Goal: Complete application form: Complete application form

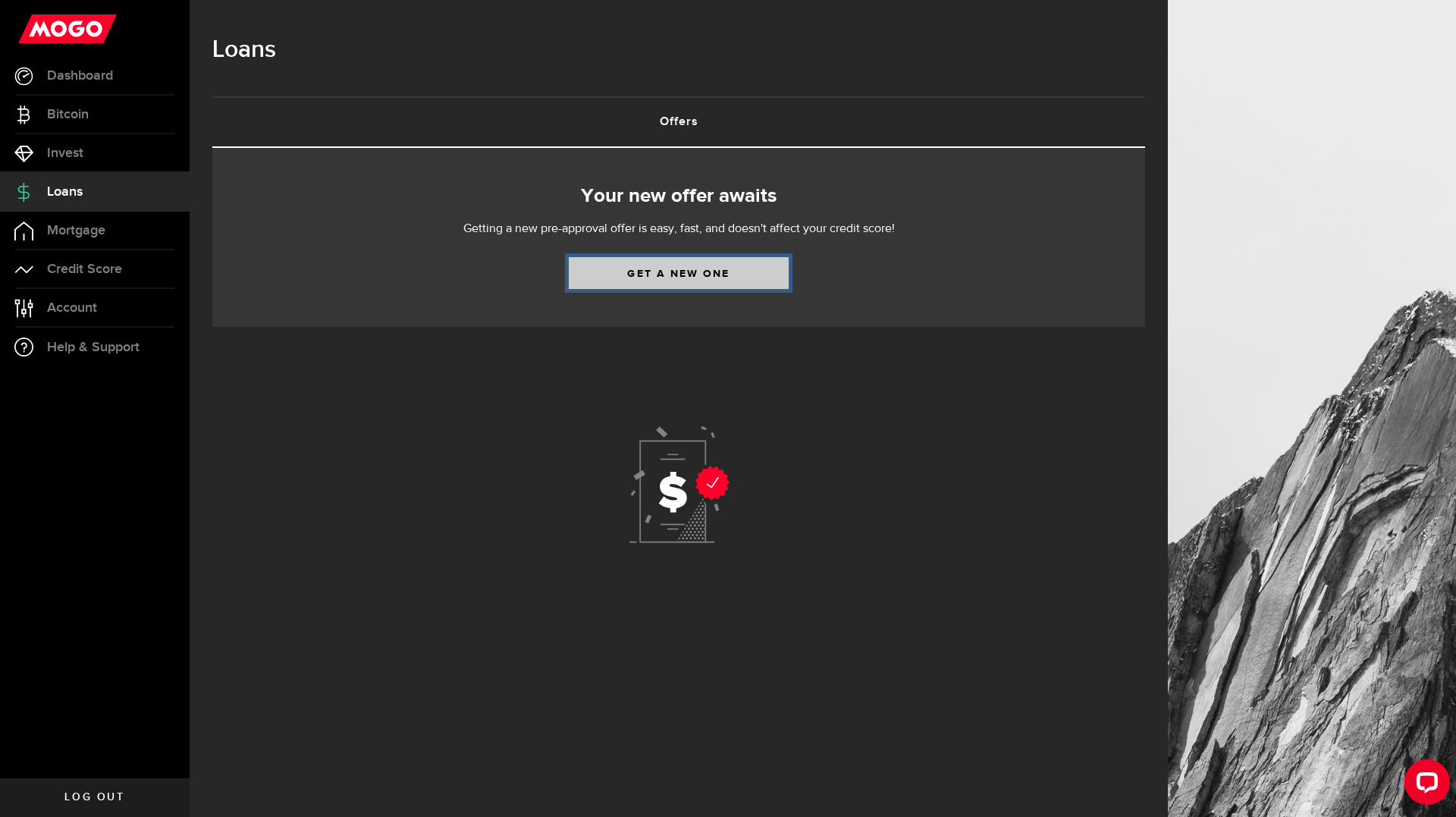
click at [715, 266] on link "Get a new one" at bounding box center [679, 273] width 220 height 32
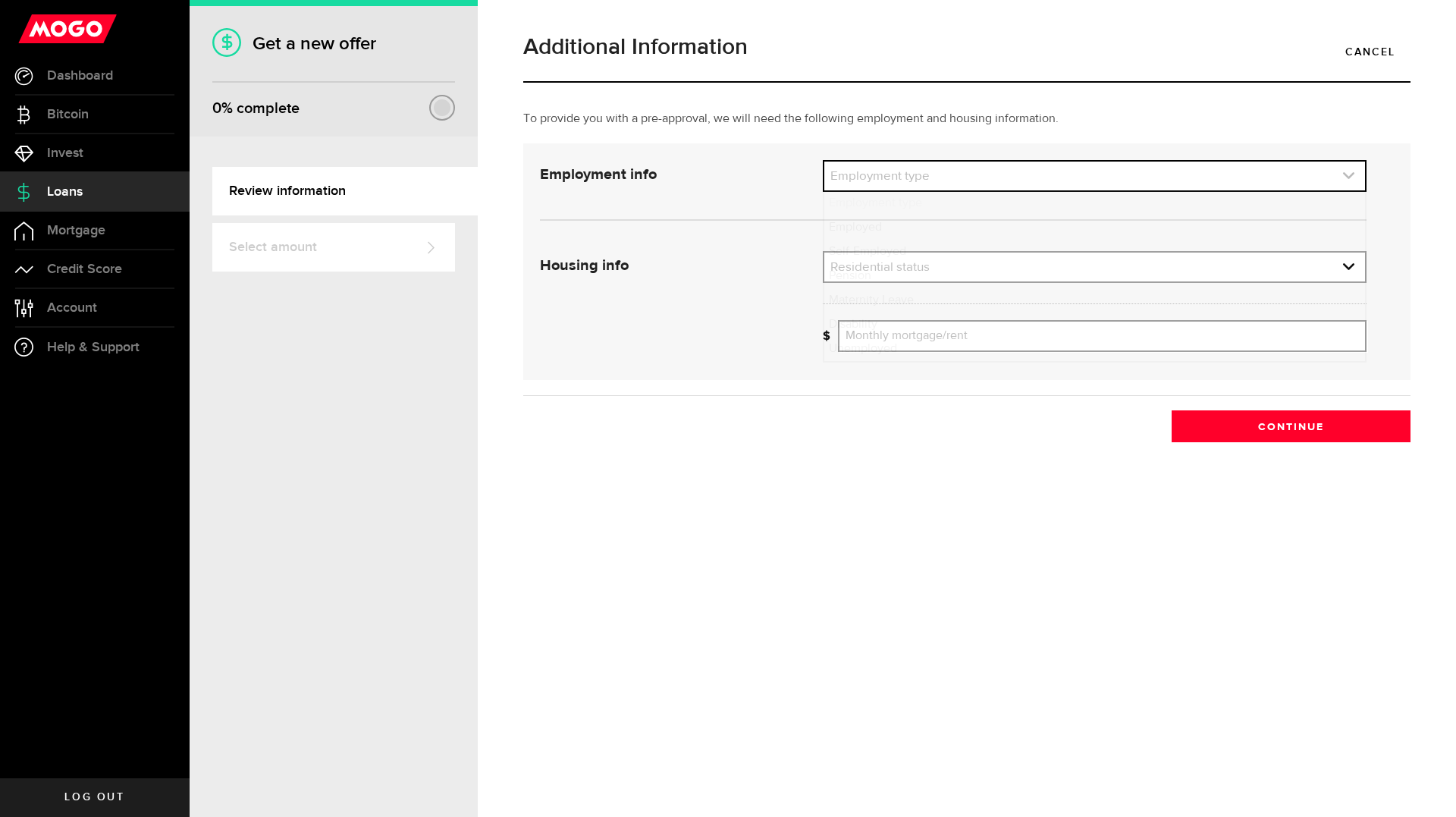
click at [901, 176] on link "expand select" at bounding box center [1095, 176] width 540 height 28
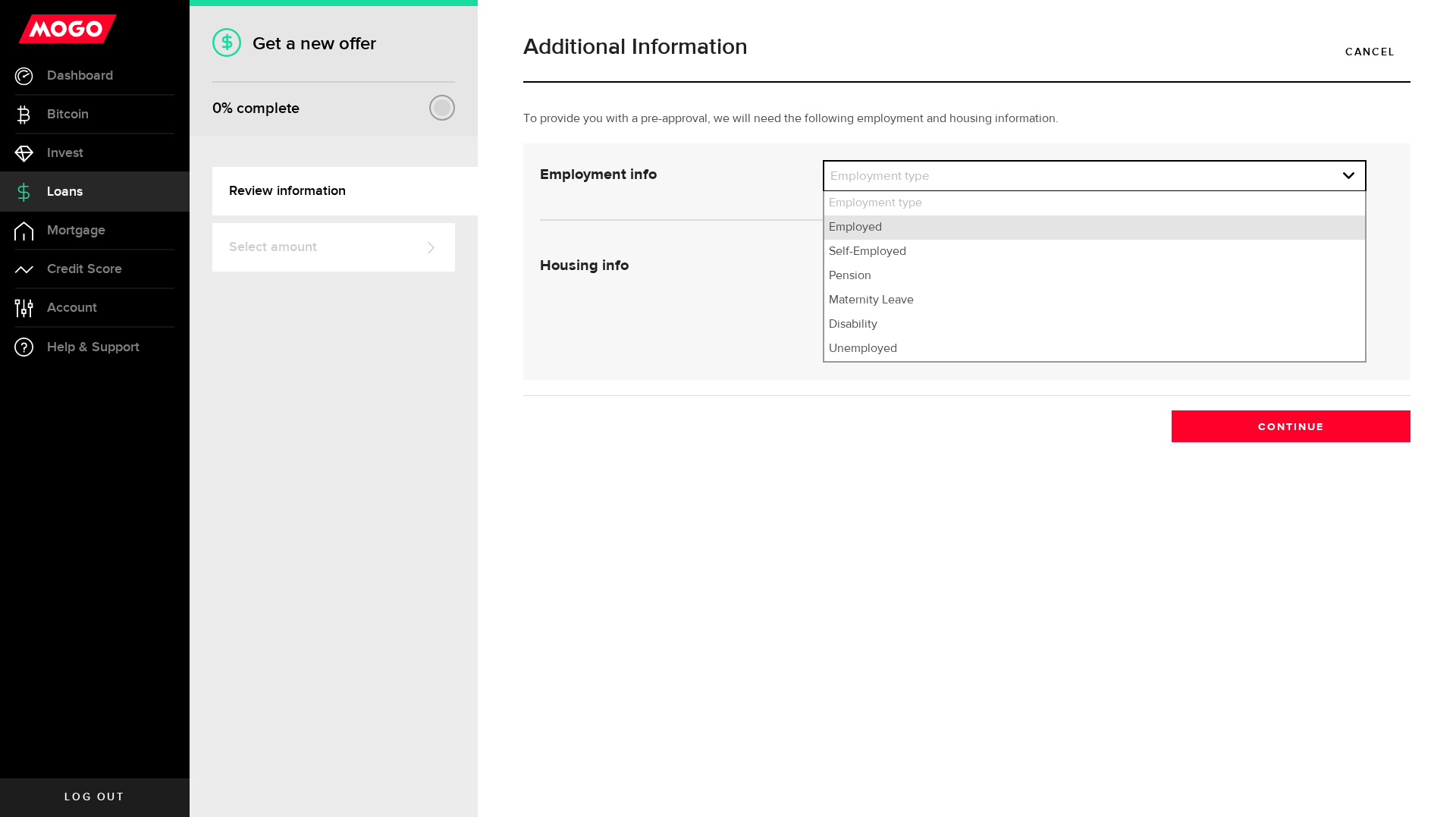
click at [873, 230] on li "Employed" at bounding box center [1095, 227] width 540 height 24
select select "Employed"
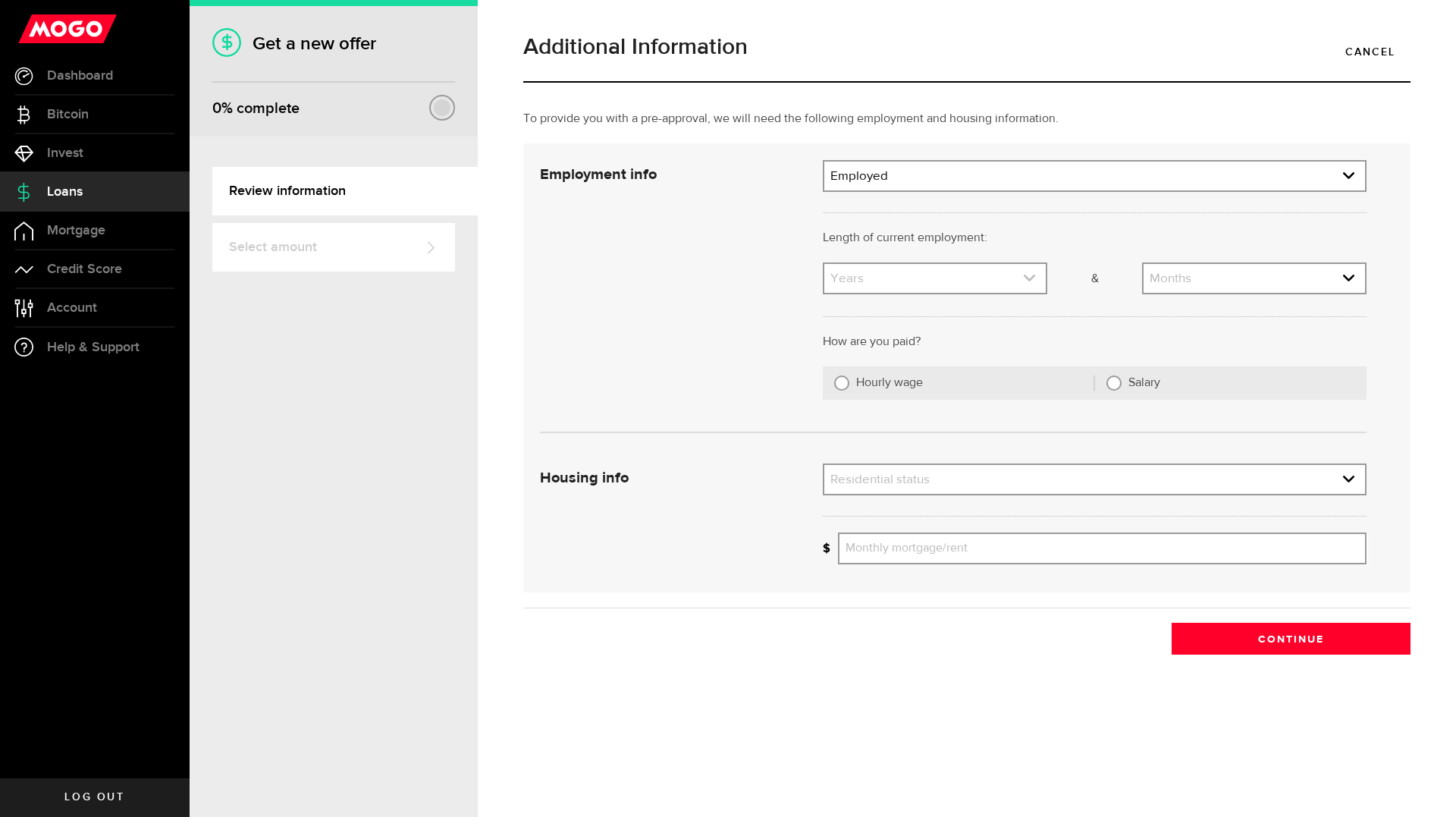
click at [869, 272] on link "expand select" at bounding box center [935, 278] width 221 height 28
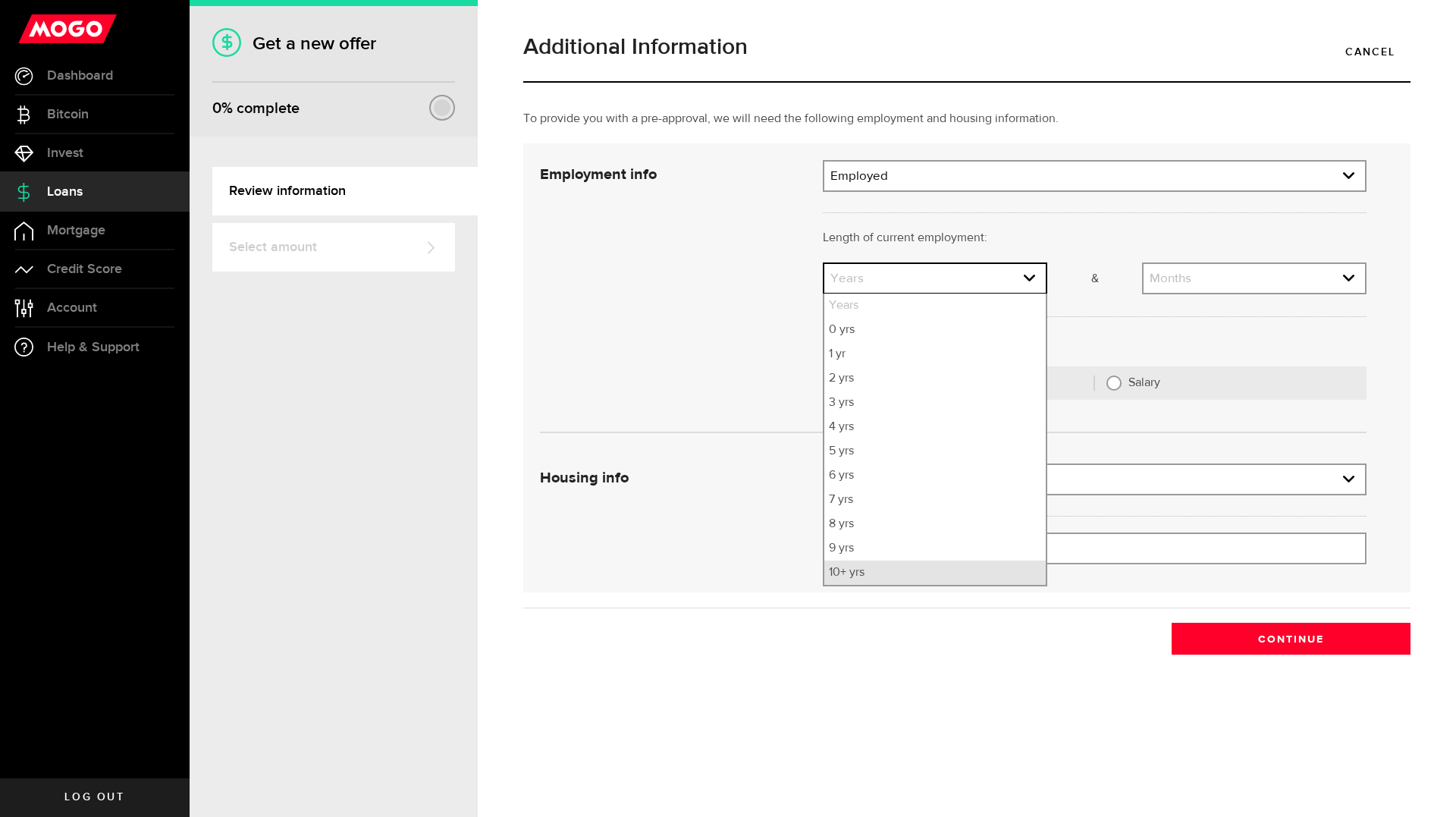
click at [853, 573] on li "10+ yrs" at bounding box center [935, 573] width 221 height 24
select select "10"
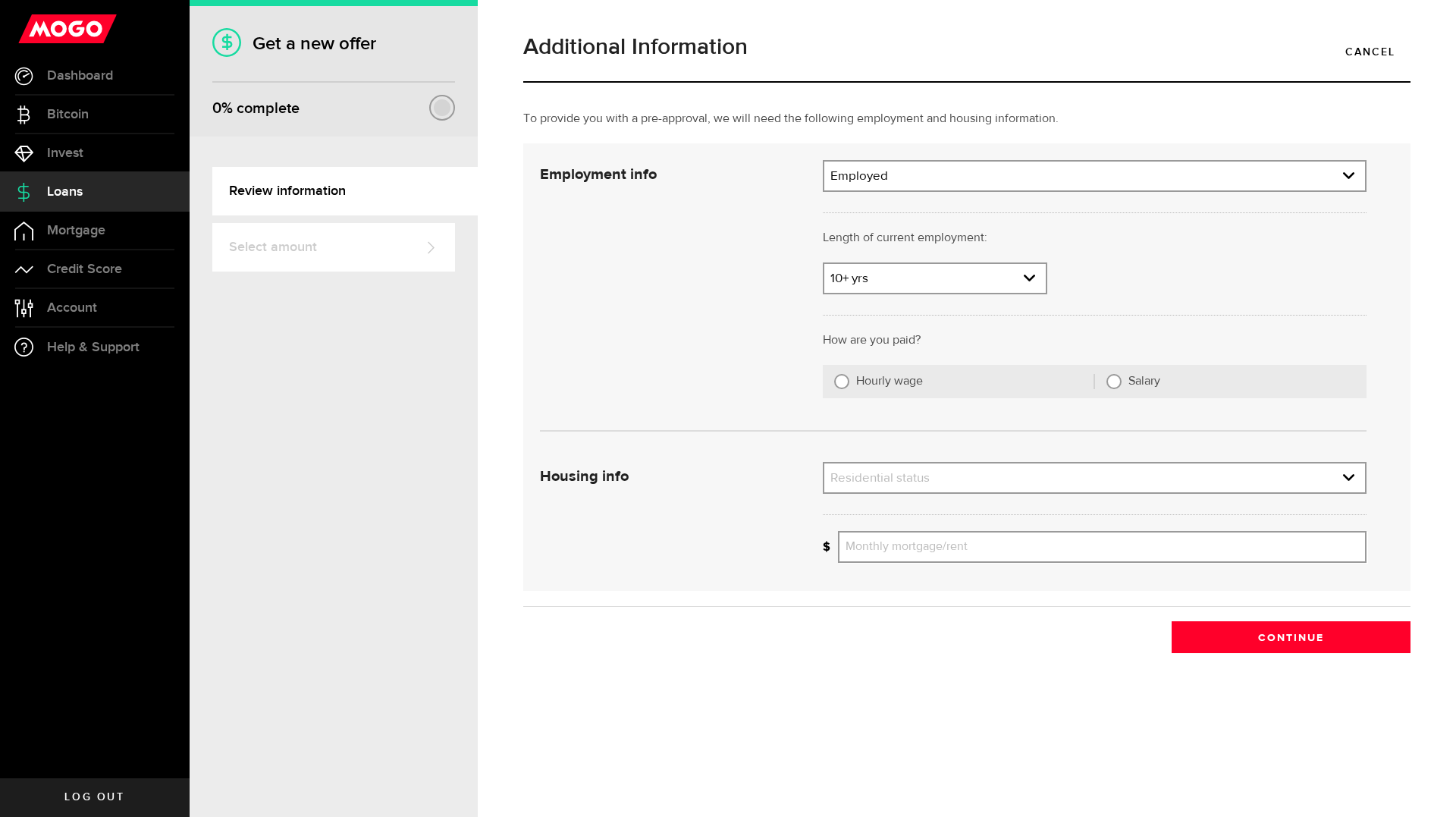
click at [1143, 381] on label "Salary" at bounding box center [1242, 381] width 227 height 15
click at [1121, 381] on input "Salary" at bounding box center [1114, 381] width 15 height 15
radio input "true"
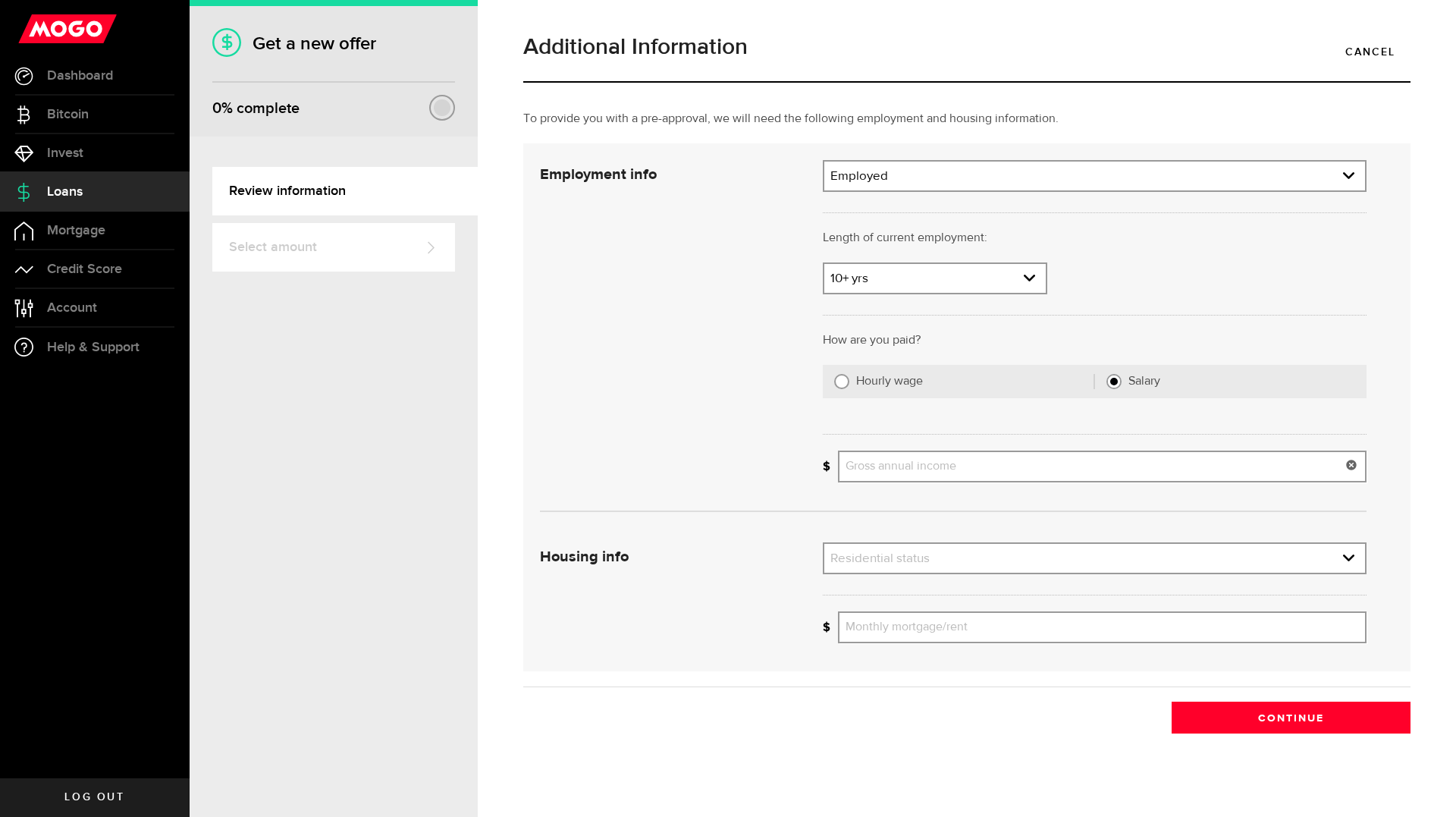
click at [873, 466] on input "Gross annual income" at bounding box center [1102, 467] width 528 height 32
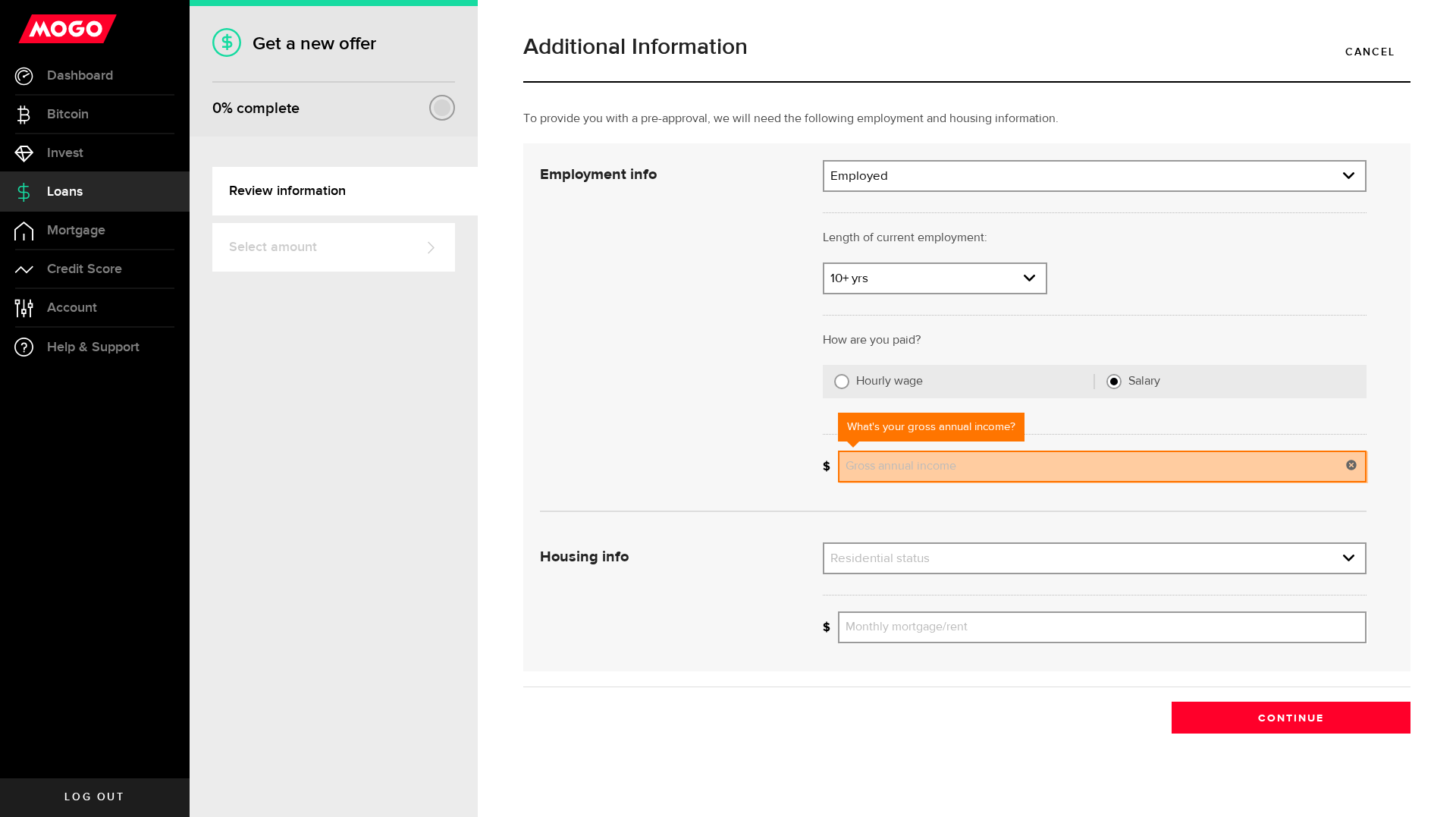
click at [891, 460] on input "Gross annual income" at bounding box center [1102, 467] width 528 height 32
paste input "71,835"
type input "71,835"
click at [885, 560] on link "expand select" at bounding box center [1095, 558] width 540 height 28
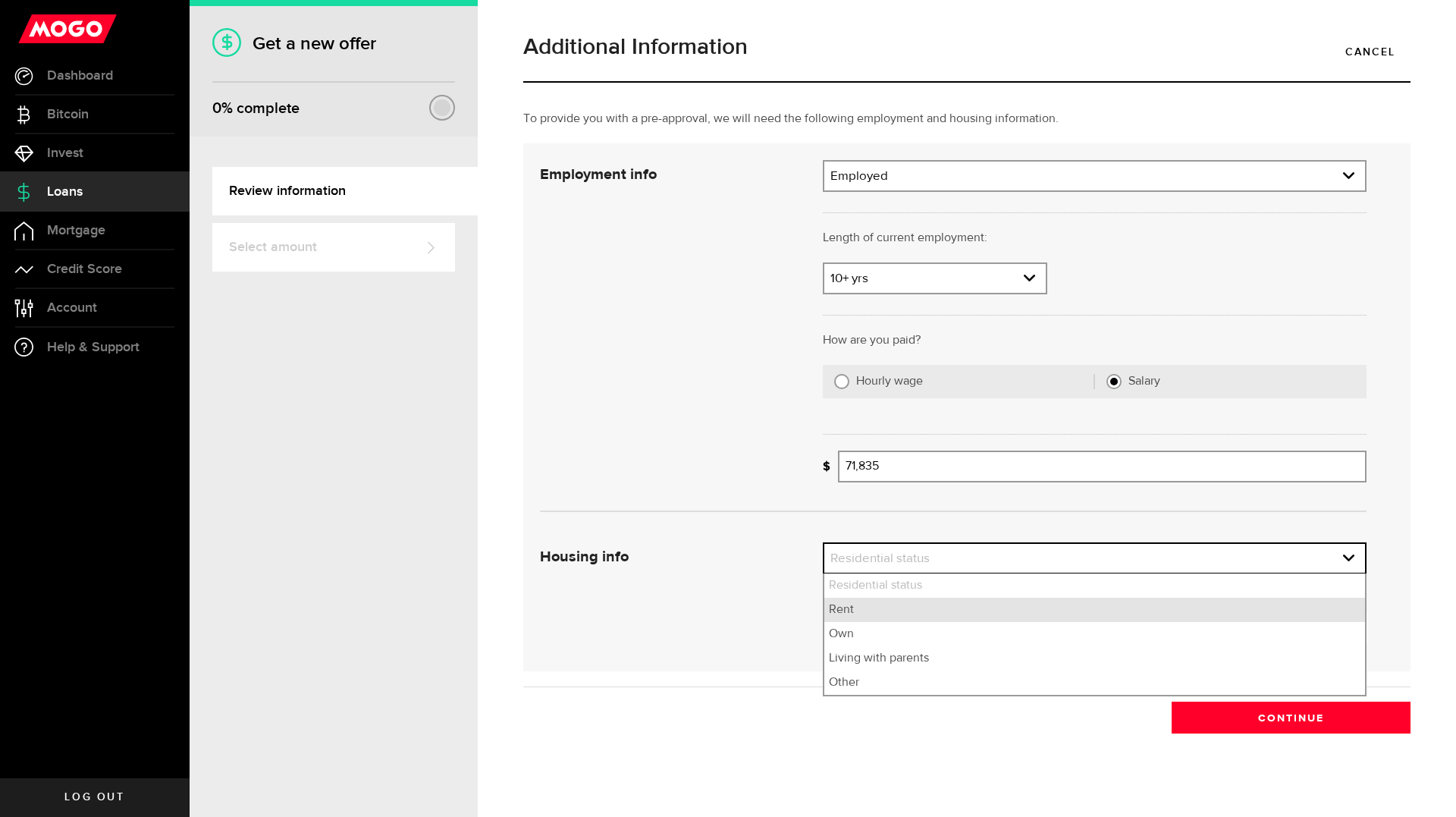
click at [875, 610] on li "Rent" at bounding box center [1095, 610] width 540 height 24
select select "Rent"
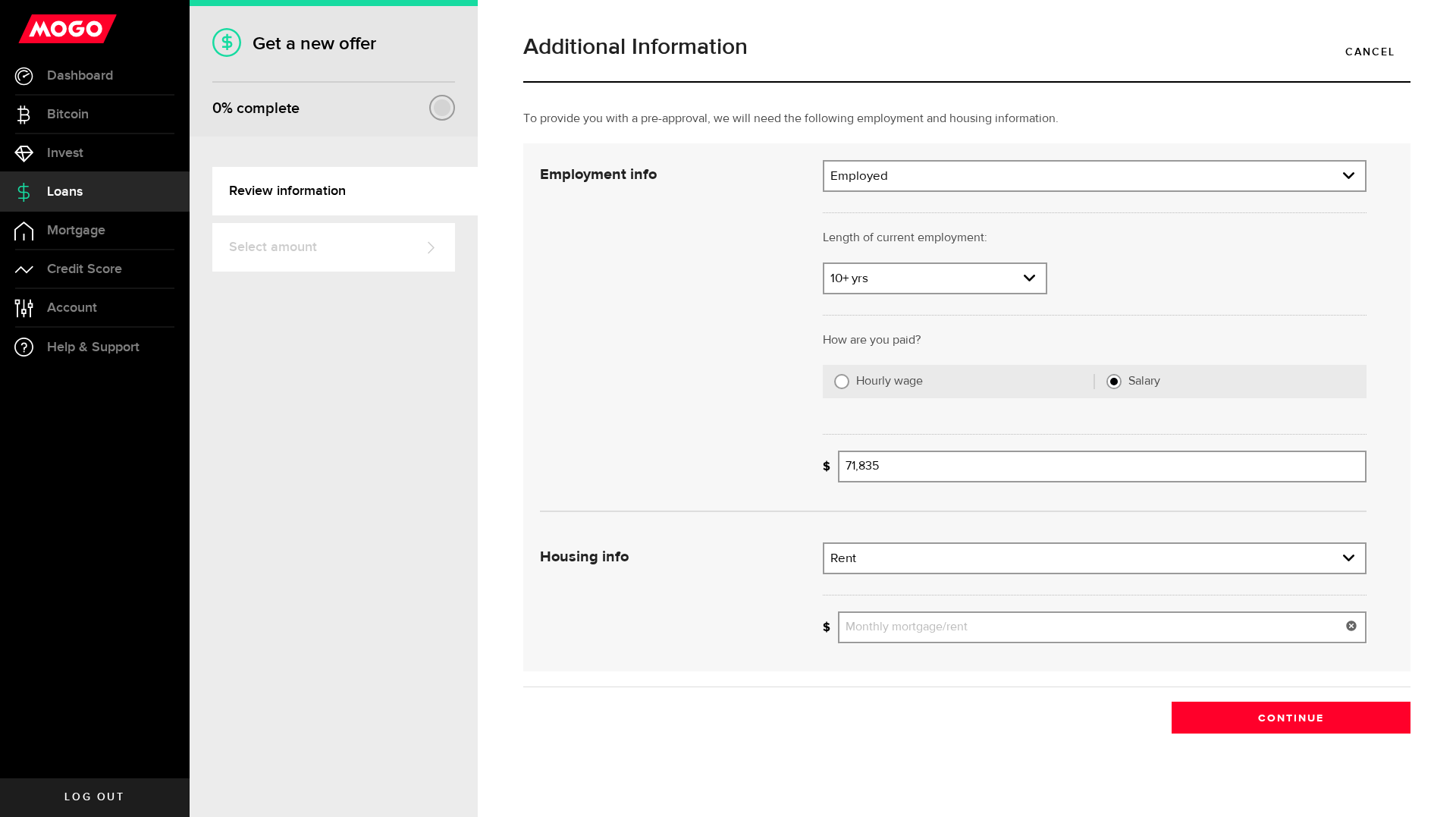
click at [894, 627] on input "Monthly mortgage/rent" at bounding box center [1102, 627] width 528 height 32
type input "1,100"
click at [1225, 730] on button "Continue" at bounding box center [1292, 717] width 239 height 32
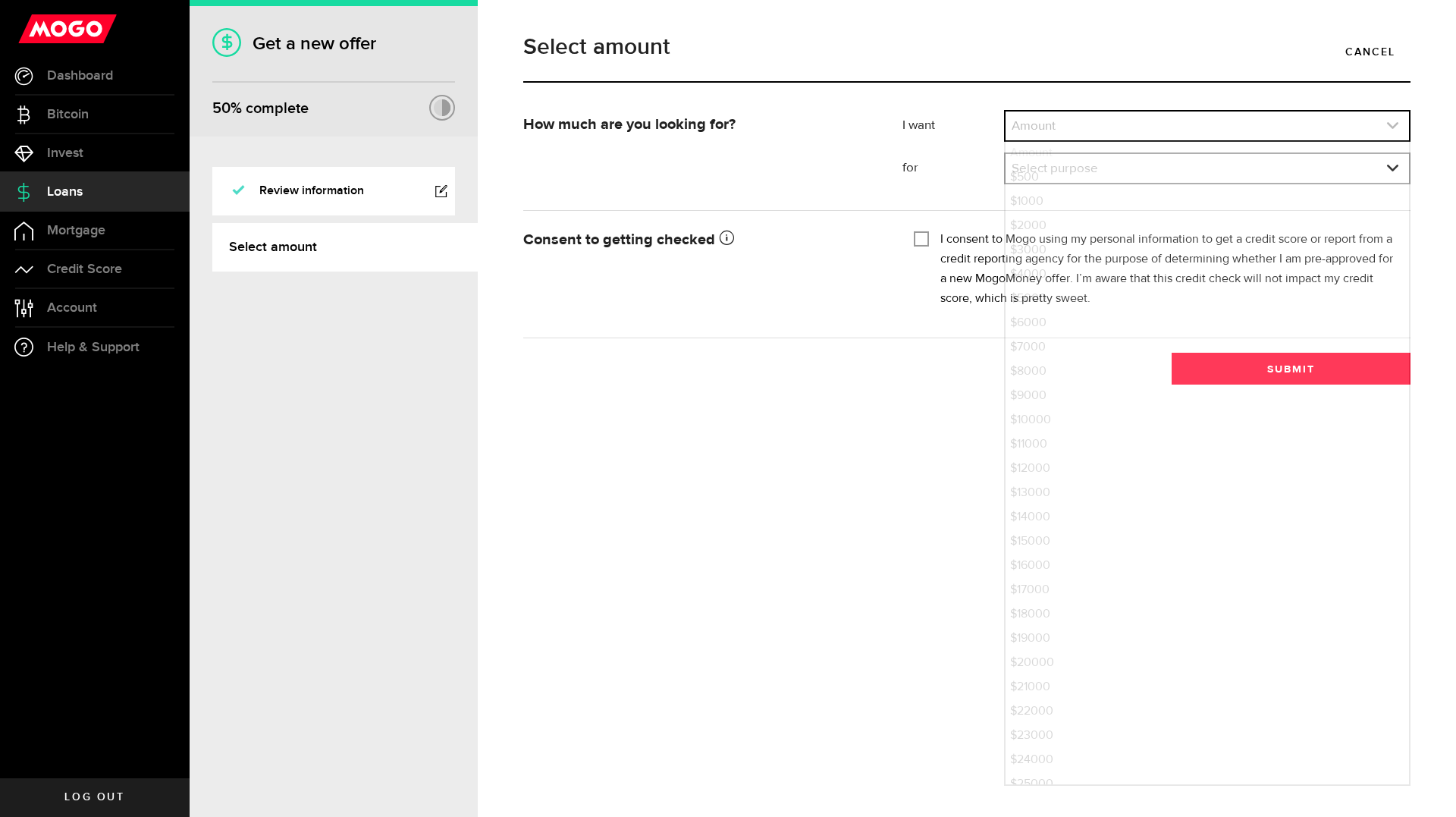
click at [1130, 121] on link "expand select" at bounding box center [1207, 126] width 404 height 28
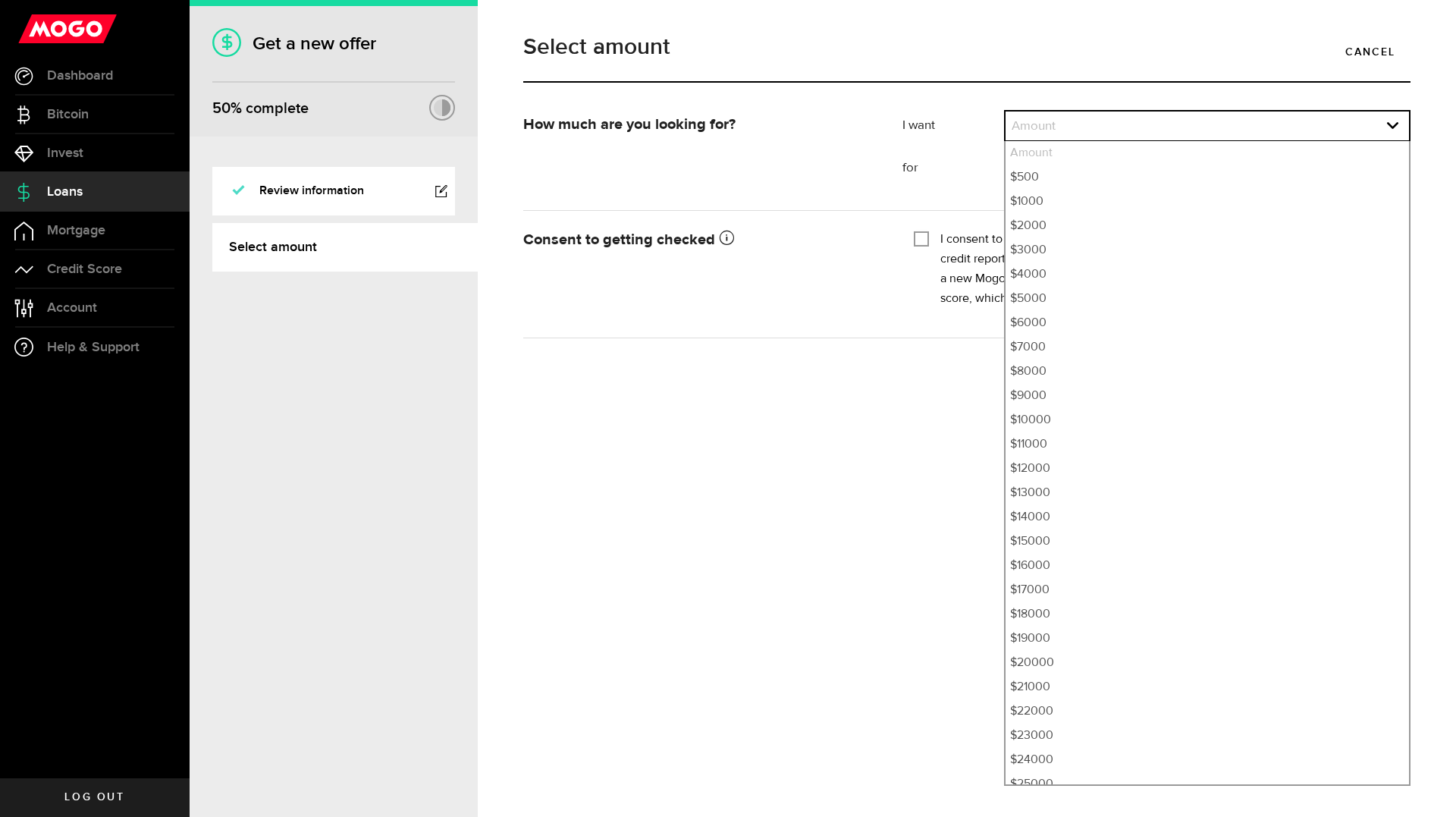
click at [805, 330] on form "How much are you looking for? I want Amount How much credit would you like? Amo…" at bounding box center [966, 224] width 887 height 228
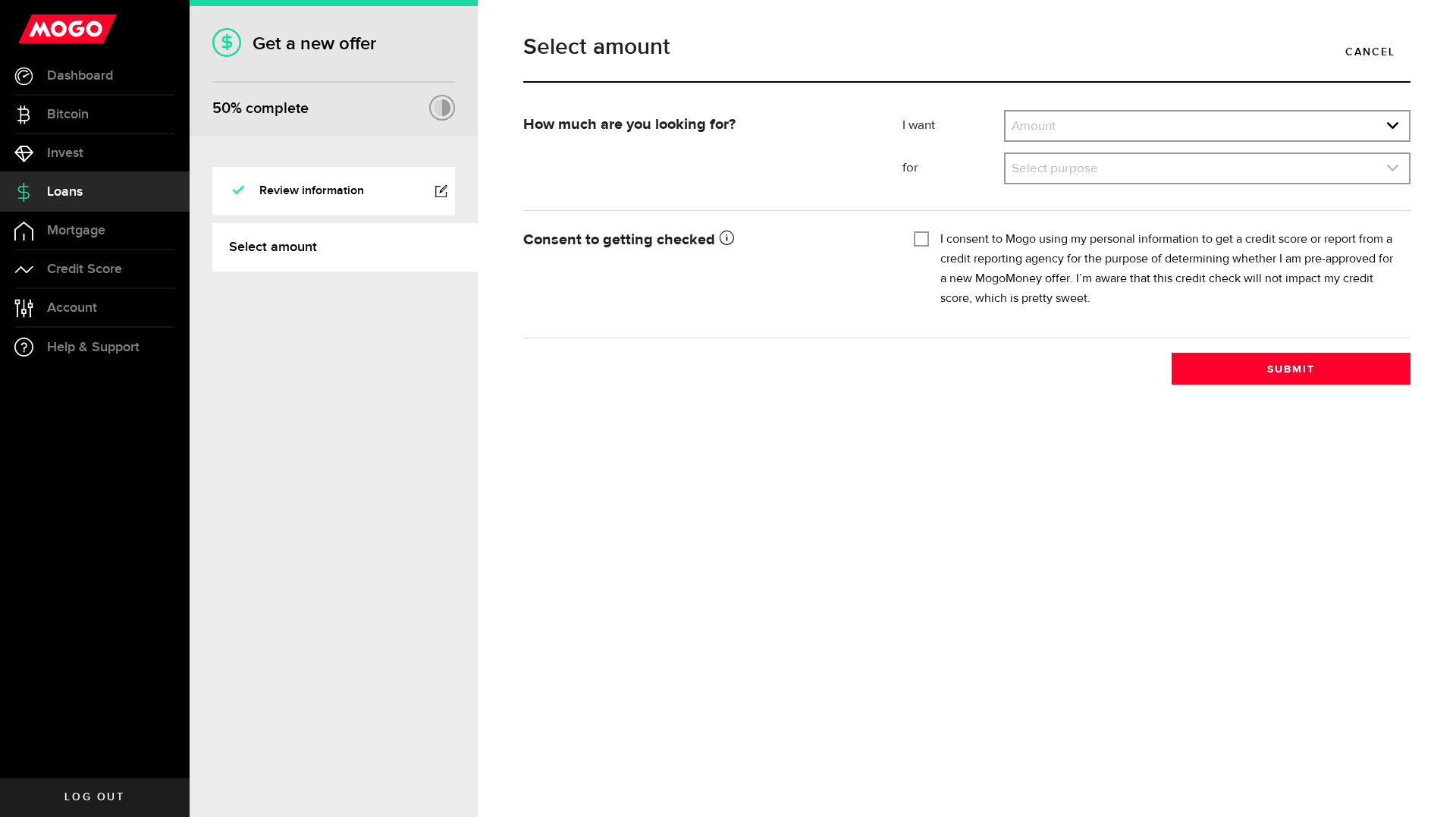
click at [1050, 161] on link "expand select" at bounding box center [1207, 168] width 404 height 28
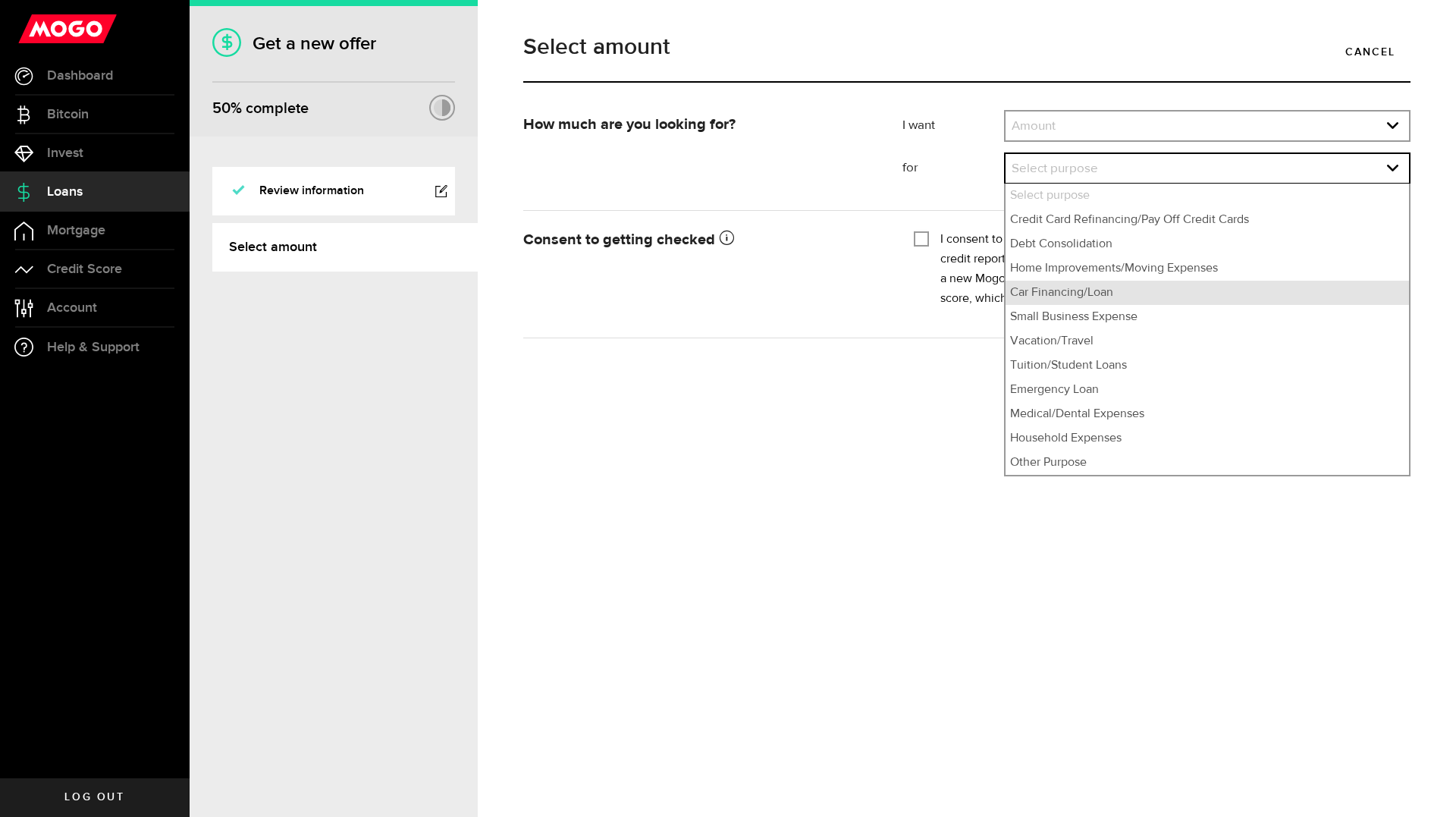
click at [1105, 293] on li "Car Financing/Loan" at bounding box center [1207, 293] width 404 height 24
select select "Car Financing/Loan"
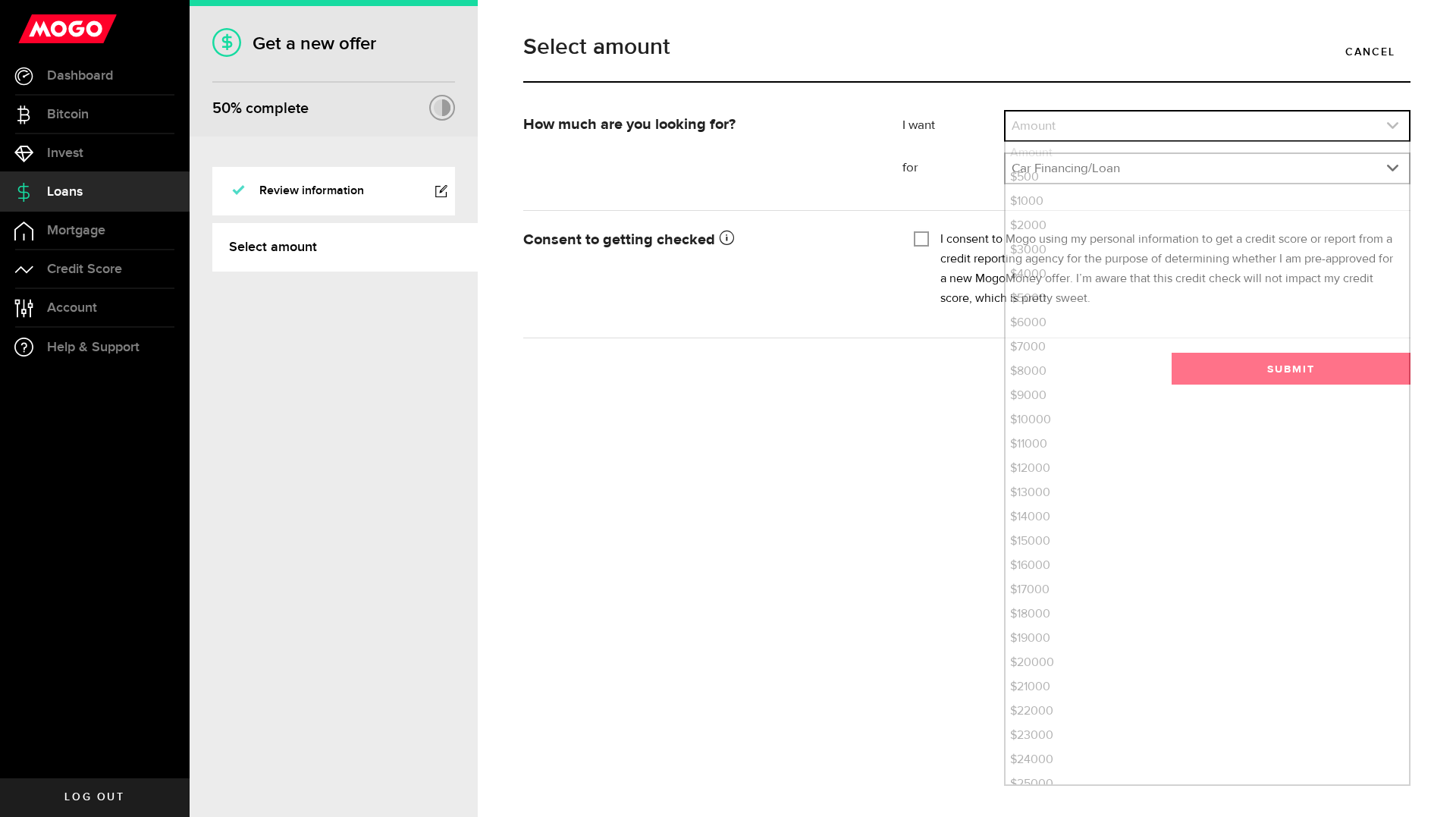
click at [1104, 124] on link "expand select" at bounding box center [1207, 126] width 404 height 28
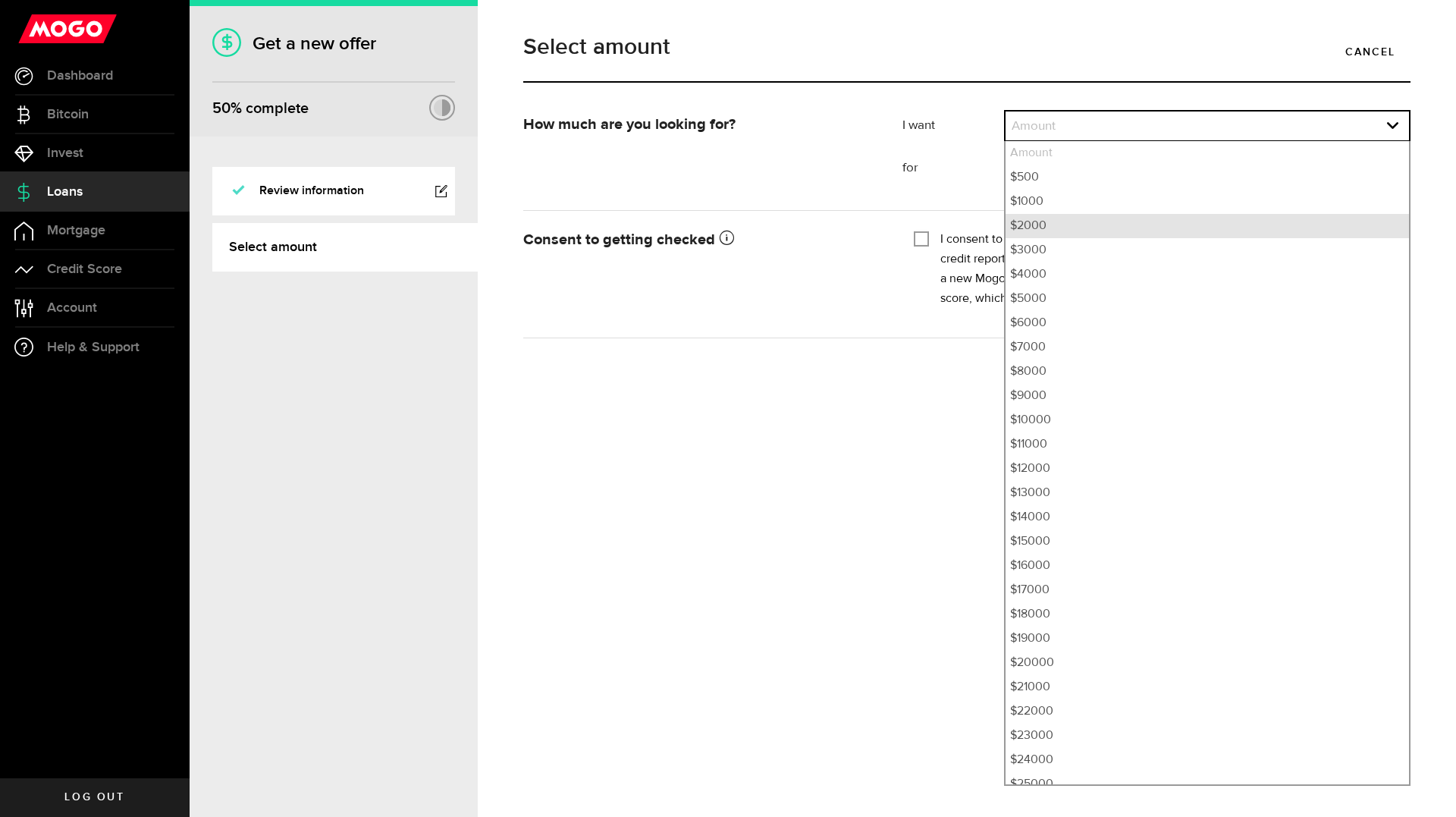
click at [1080, 226] on li "$2000" at bounding box center [1207, 226] width 404 height 24
select select "2000"
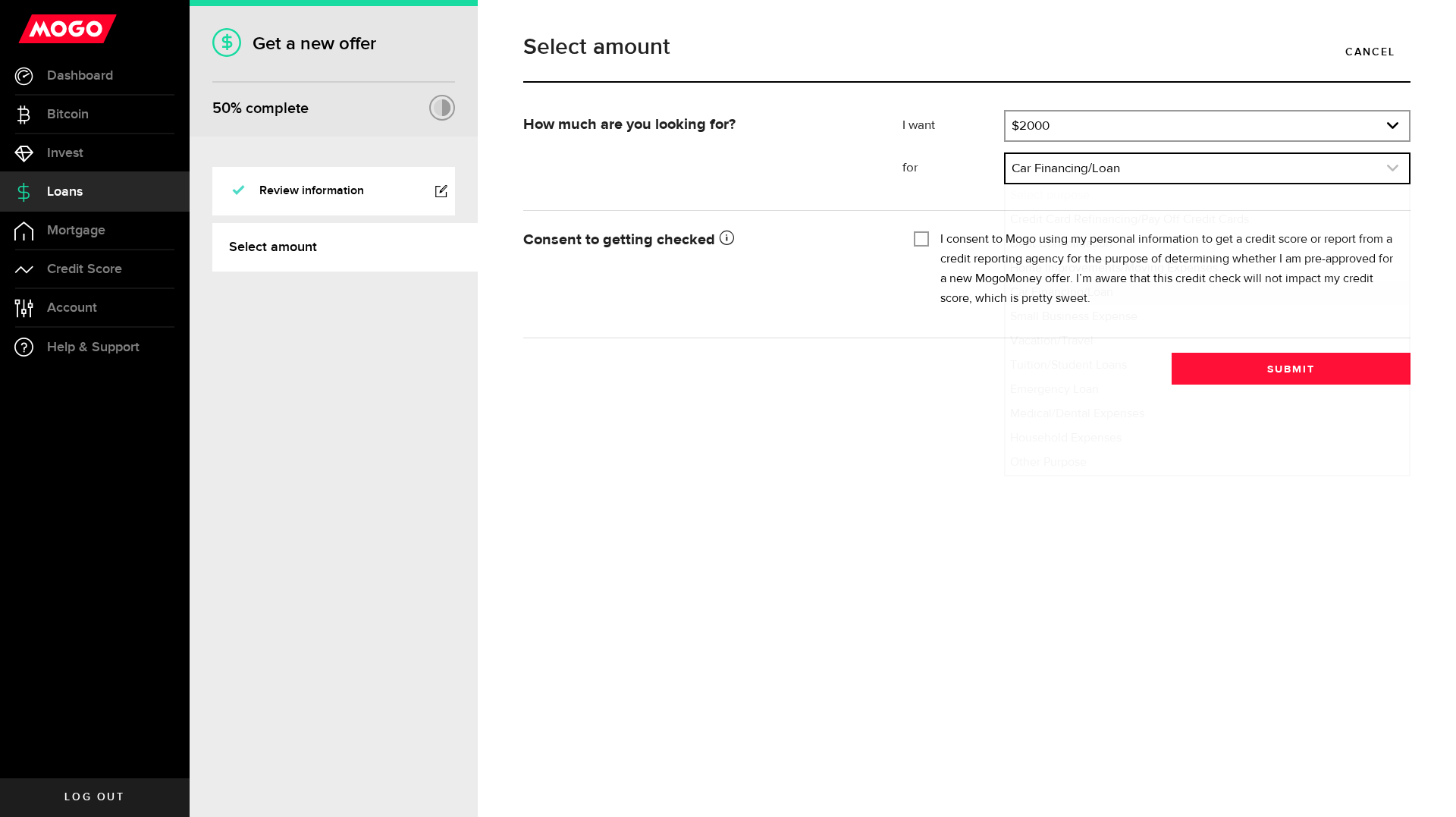
click at [1073, 178] on link "expand select" at bounding box center [1207, 168] width 404 height 28
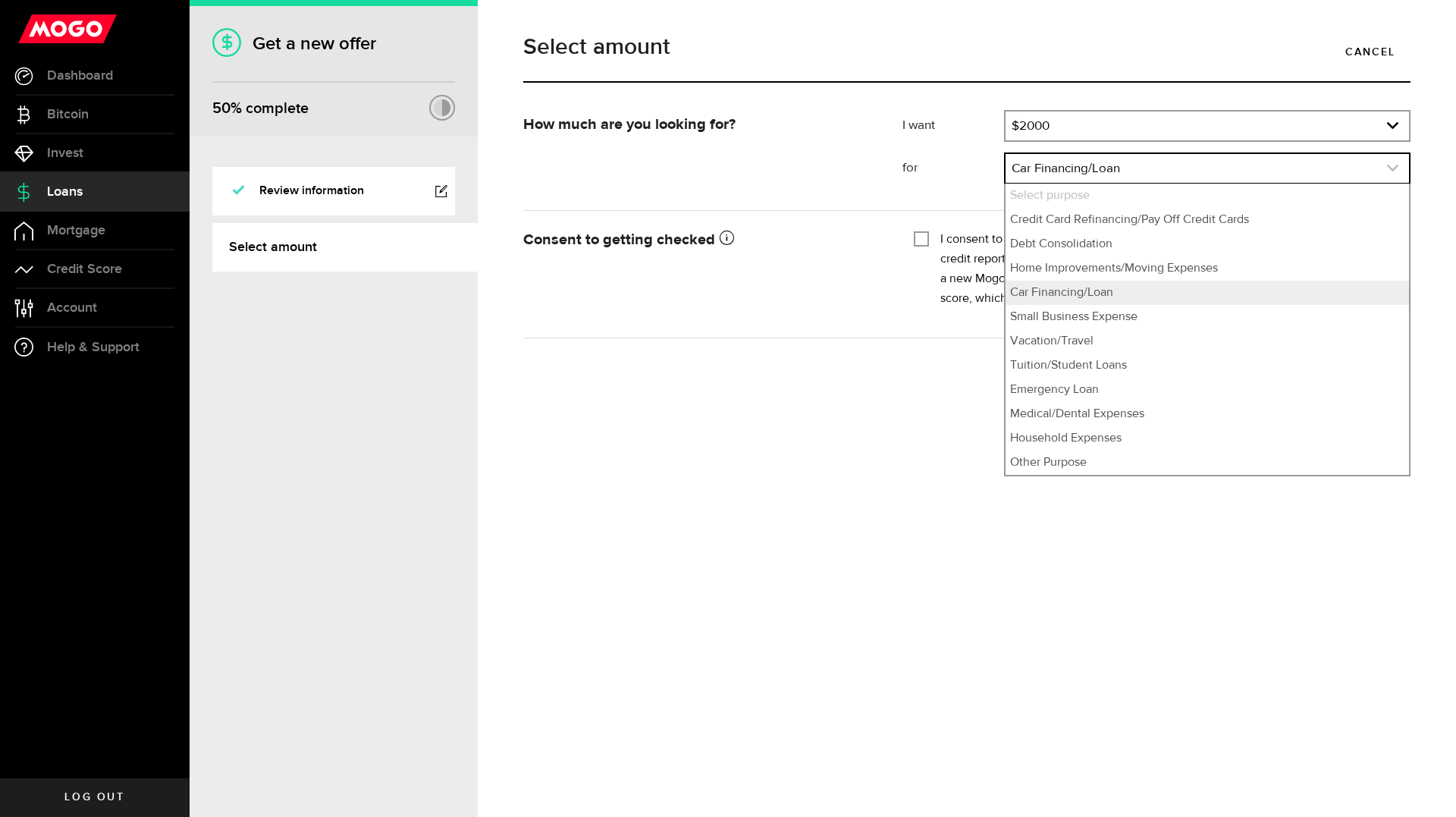
click at [1073, 178] on link "expand select" at bounding box center [1207, 168] width 404 height 28
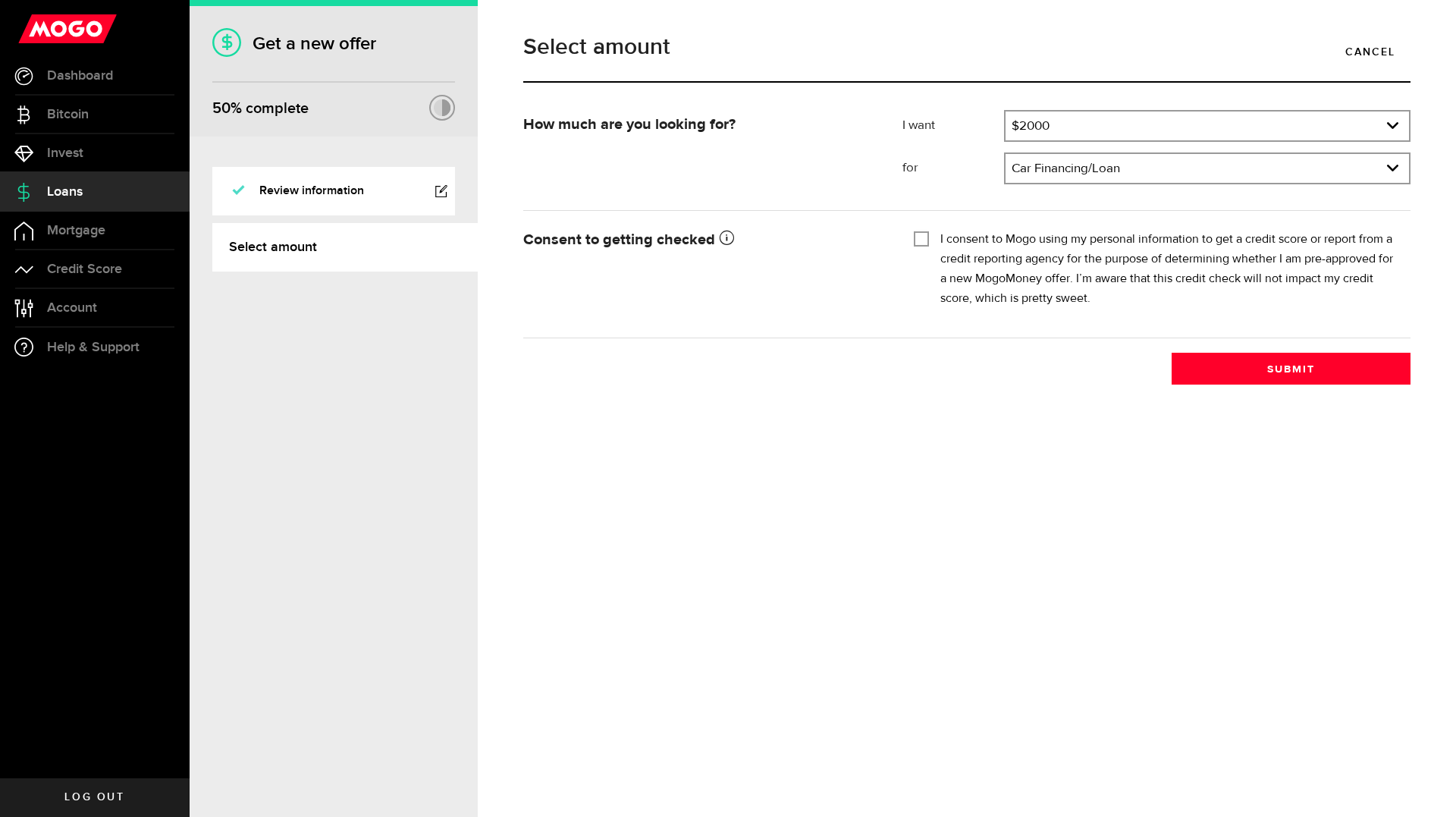
click at [900, 233] on div "Tick this box so that we can show you your credit score! I consent to Mogo usin…" at bounding box center [1157, 274] width 531 height 97
click at [923, 236] on input "I consent to Mogo using my personal information to get a credit score or report…" at bounding box center [922, 238] width 15 height 15
checkbox input "true"
click at [1221, 366] on button "Submit" at bounding box center [1292, 368] width 239 height 32
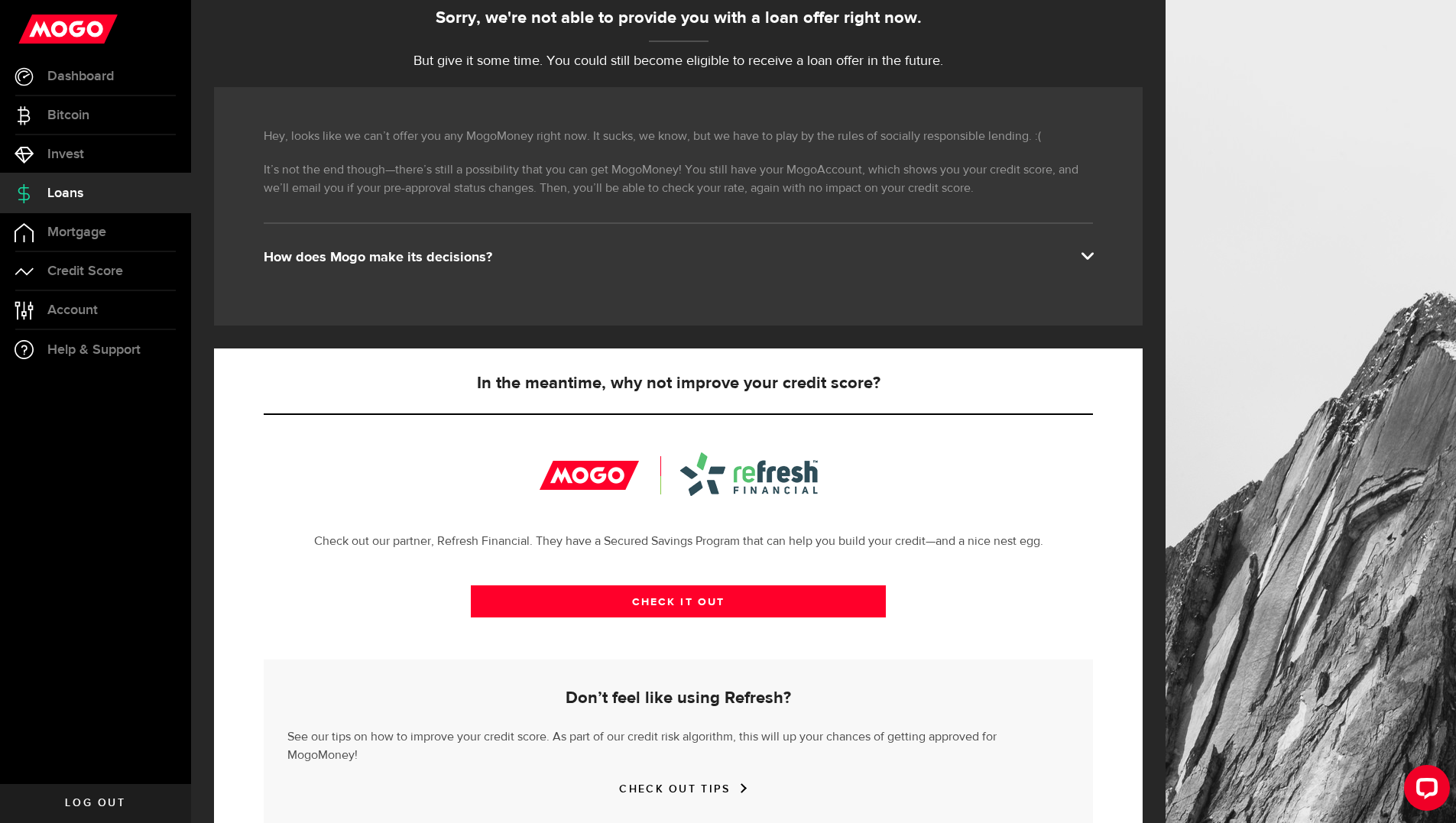
scroll to position [209, 0]
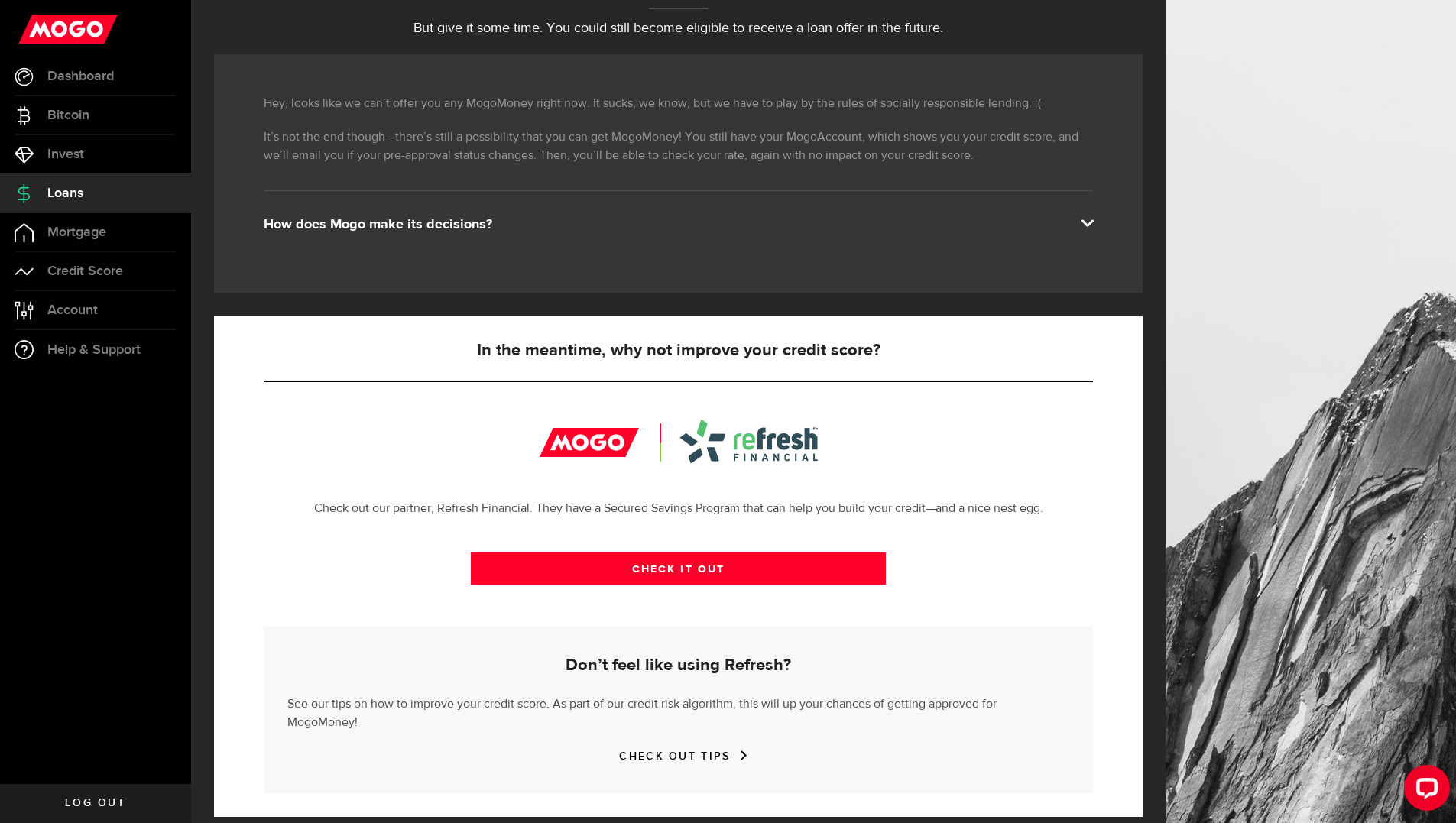
click at [401, 219] on div "How does Mogo make its decisions?" at bounding box center [678, 225] width 829 height 18
